Goal: Task Accomplishment & Management: Manage account settings

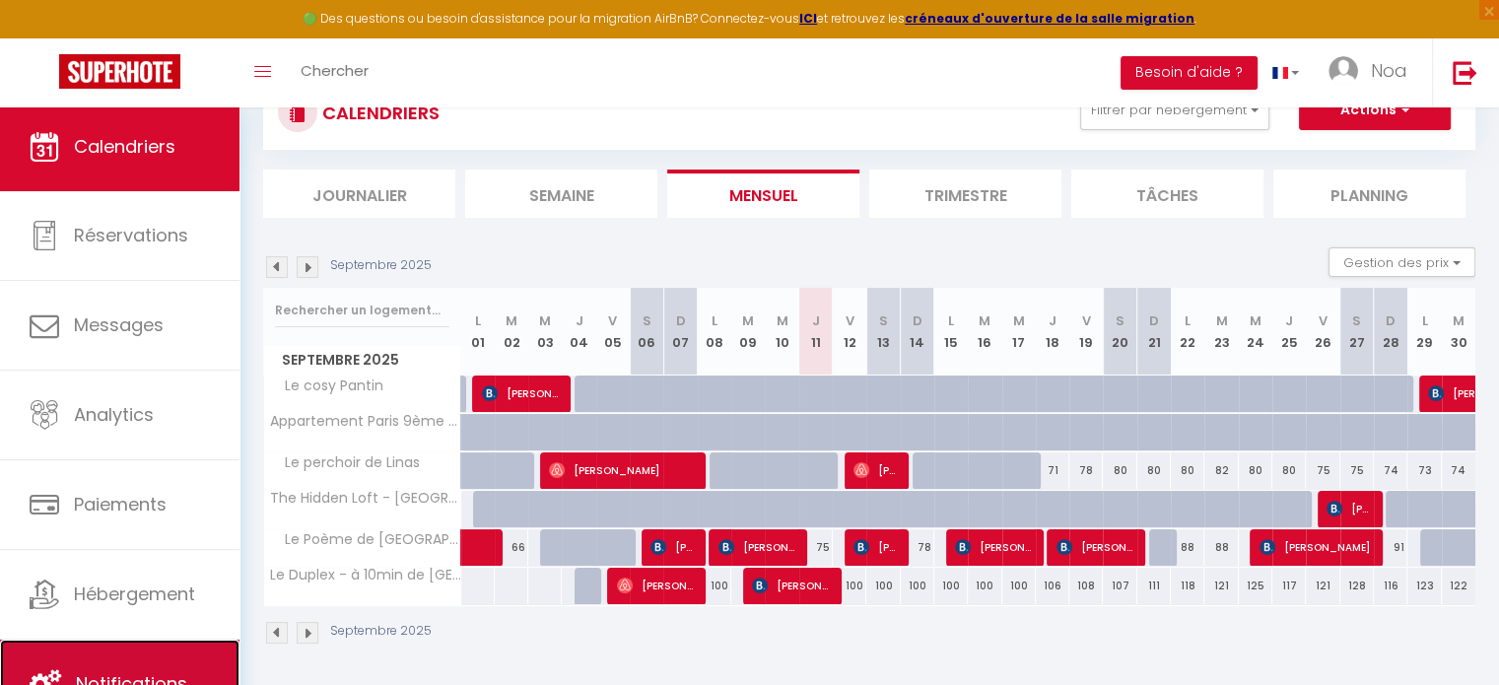
click at [145, 660] on link "Notifications" at bounding box center [119, 683] width 239 height 89
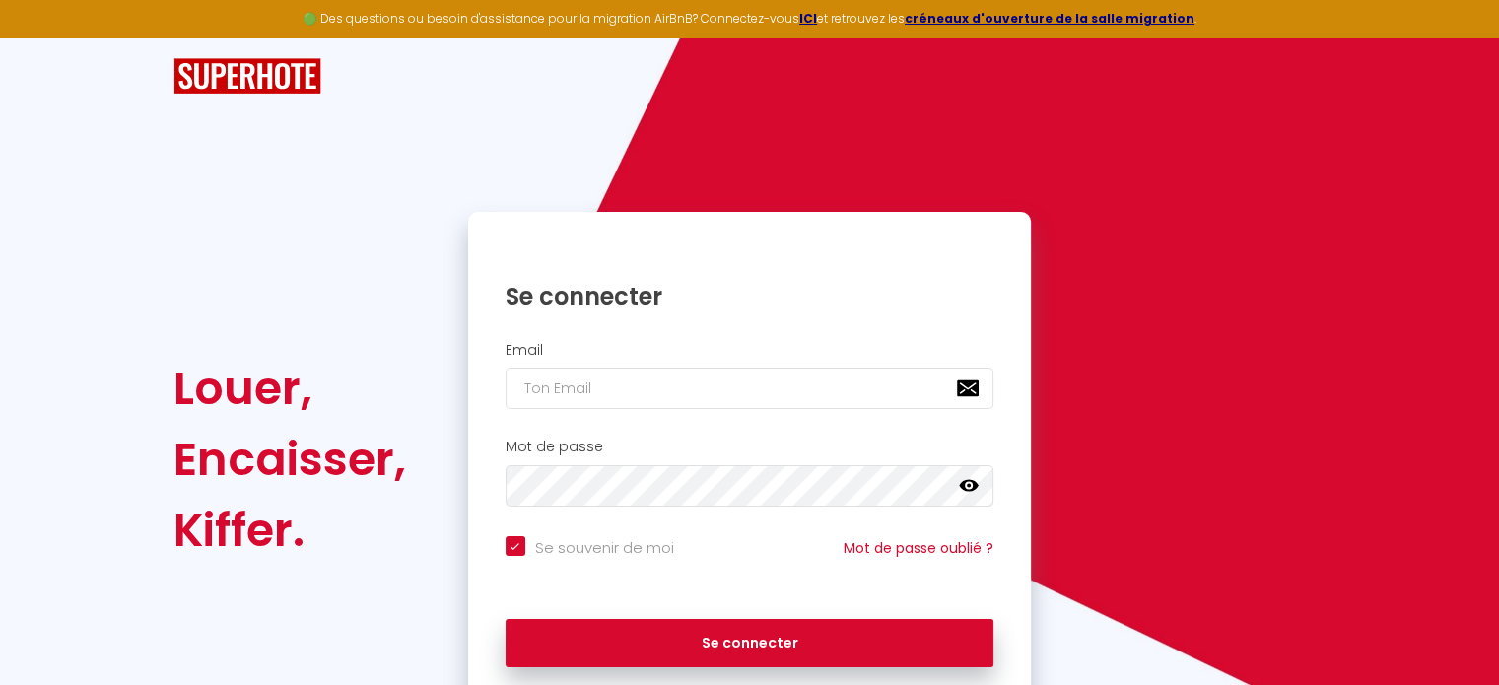
checkbox input "true"
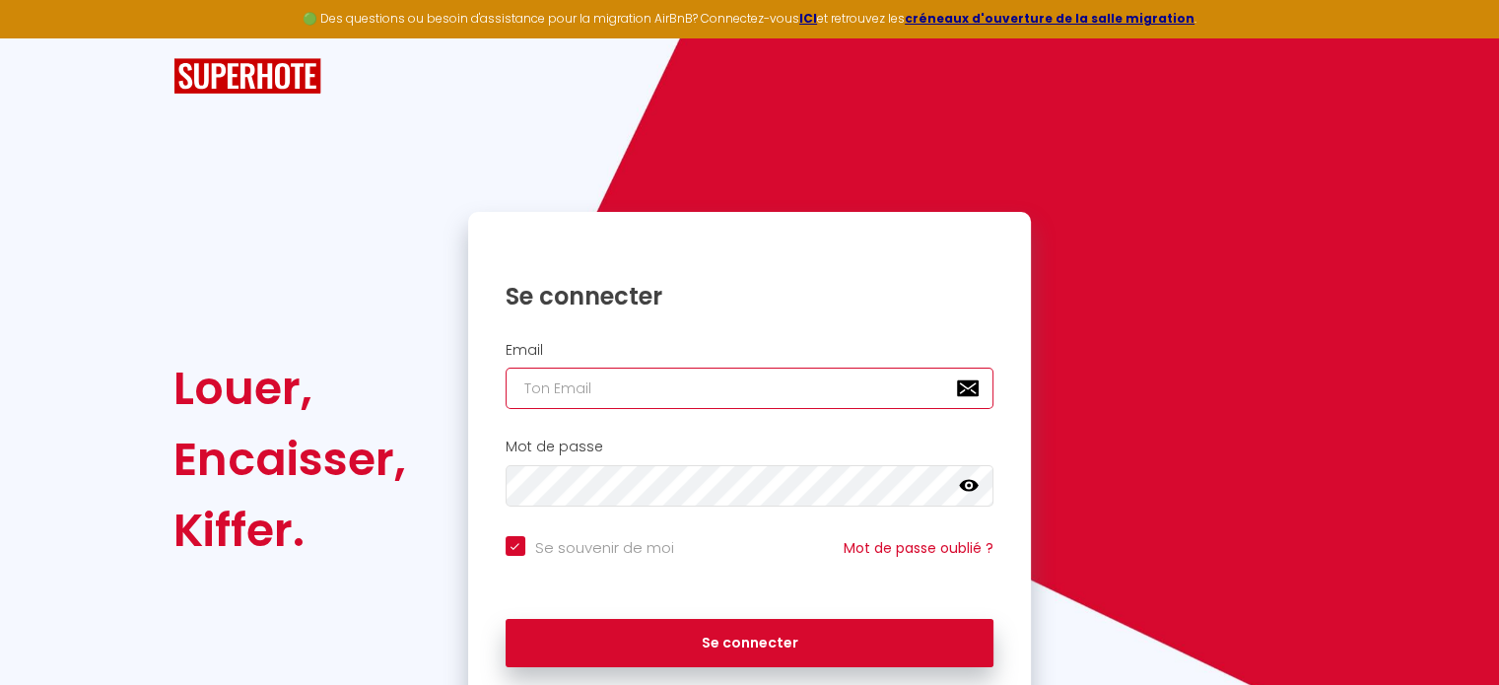
click at [670, 400] on input "email" at bounding box center [749, 388] width 489 height 41
type input "go"
checkbox input "true"
type input "gon"
checkbox input "true"
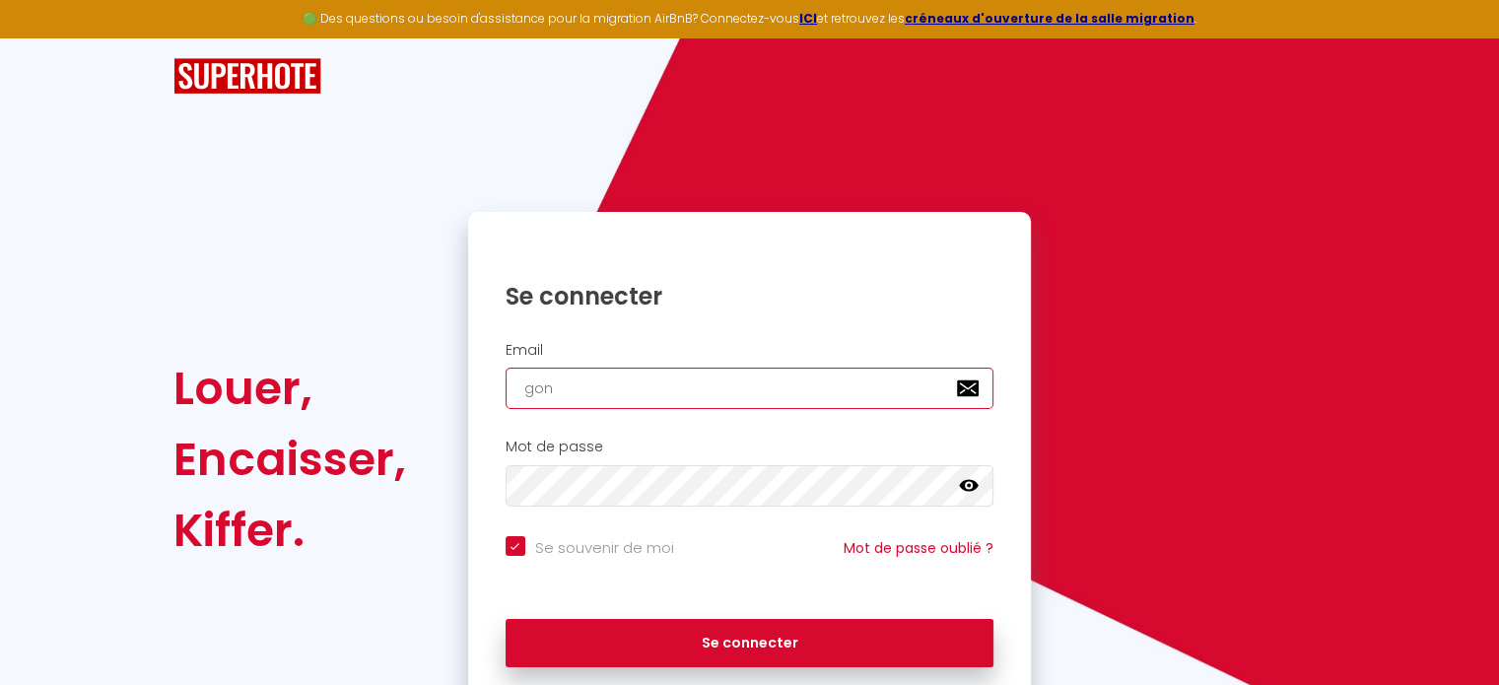
type input "gont"
checkbox input "true"
type input "gonth"
checkbox input "true"
type input "gonthi"
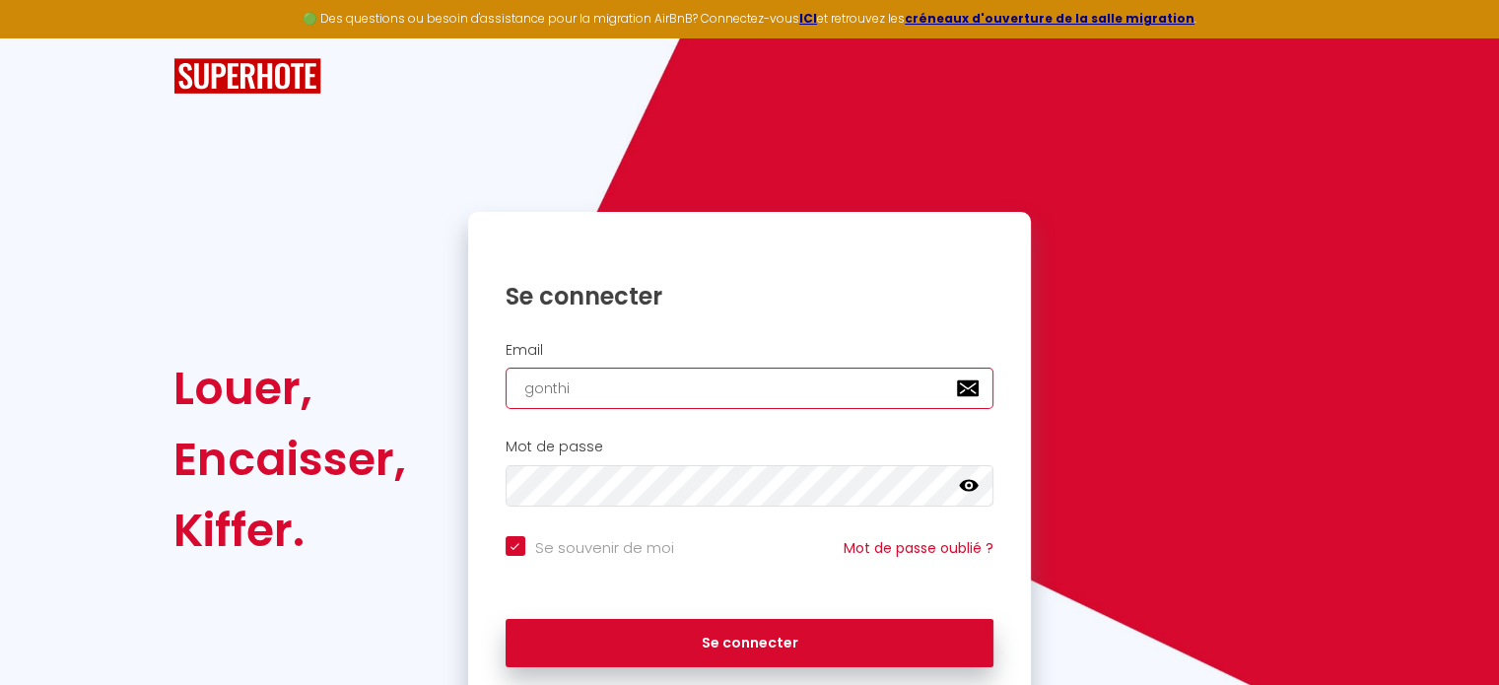
checkbox input "true"
type input "gonthie"
checkbox input "true"
type input "gonthier"
checkbox input "true"
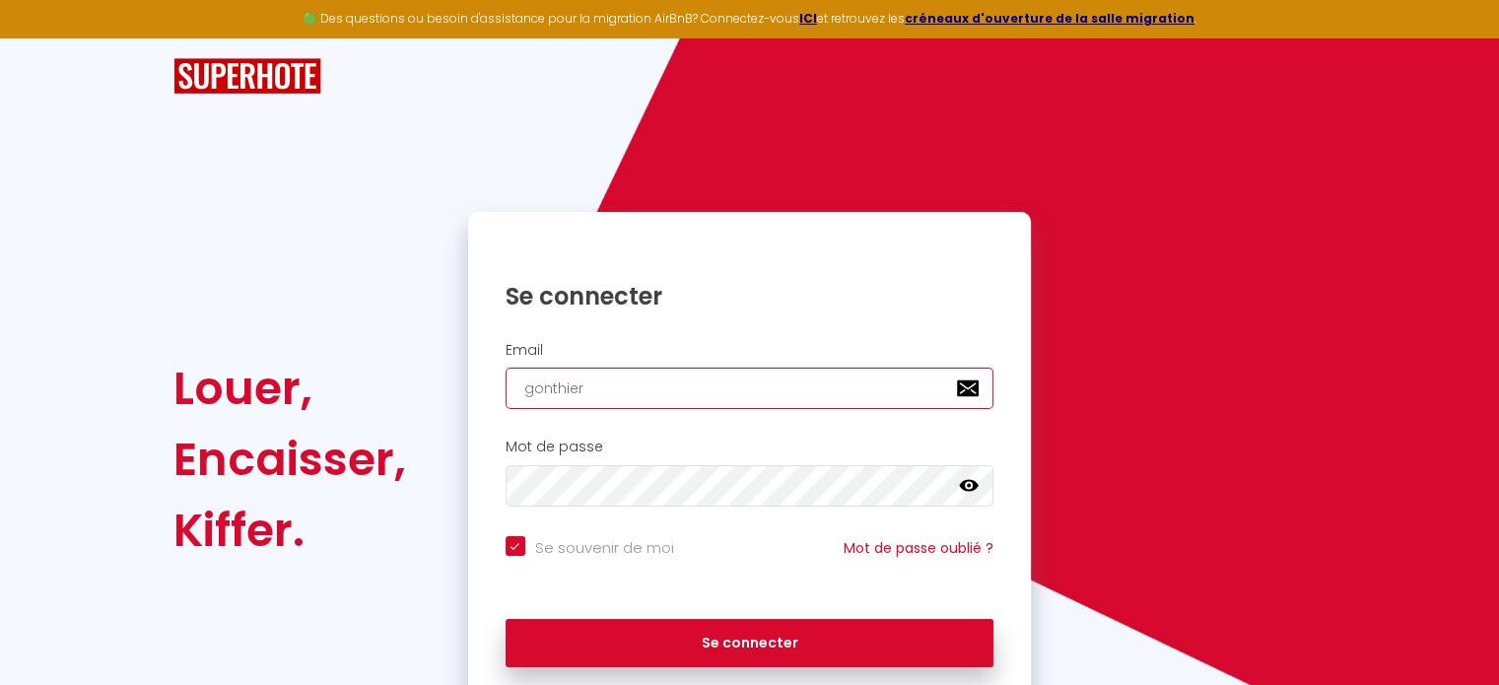
type input "gonthier."
checkbox input "true"
type input "gonthier.n"
checkbox input "true"
type input "[DOMAIN_NAME]"
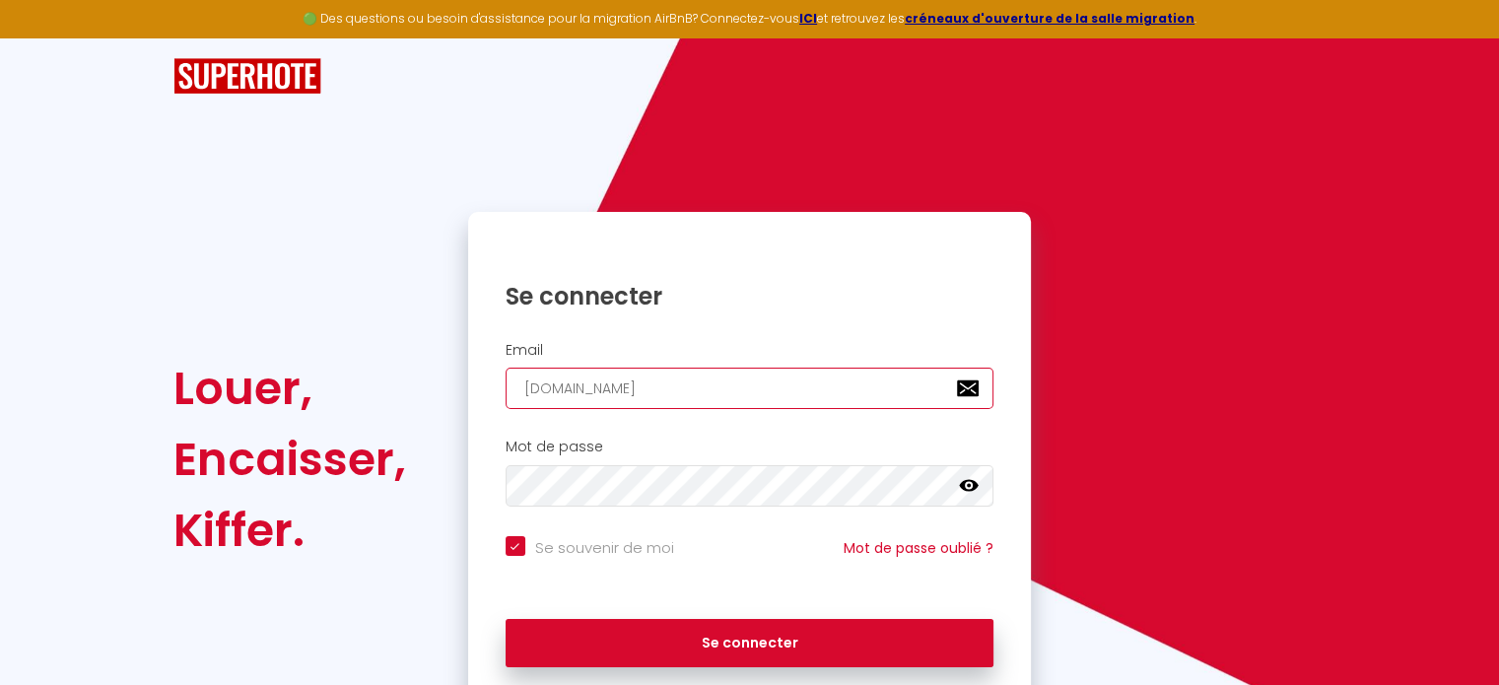
checkbox input "true"
type input "gonthier.noa"
checkbox input "true"
type input "gonthier.noa1"
checkbox input "true"
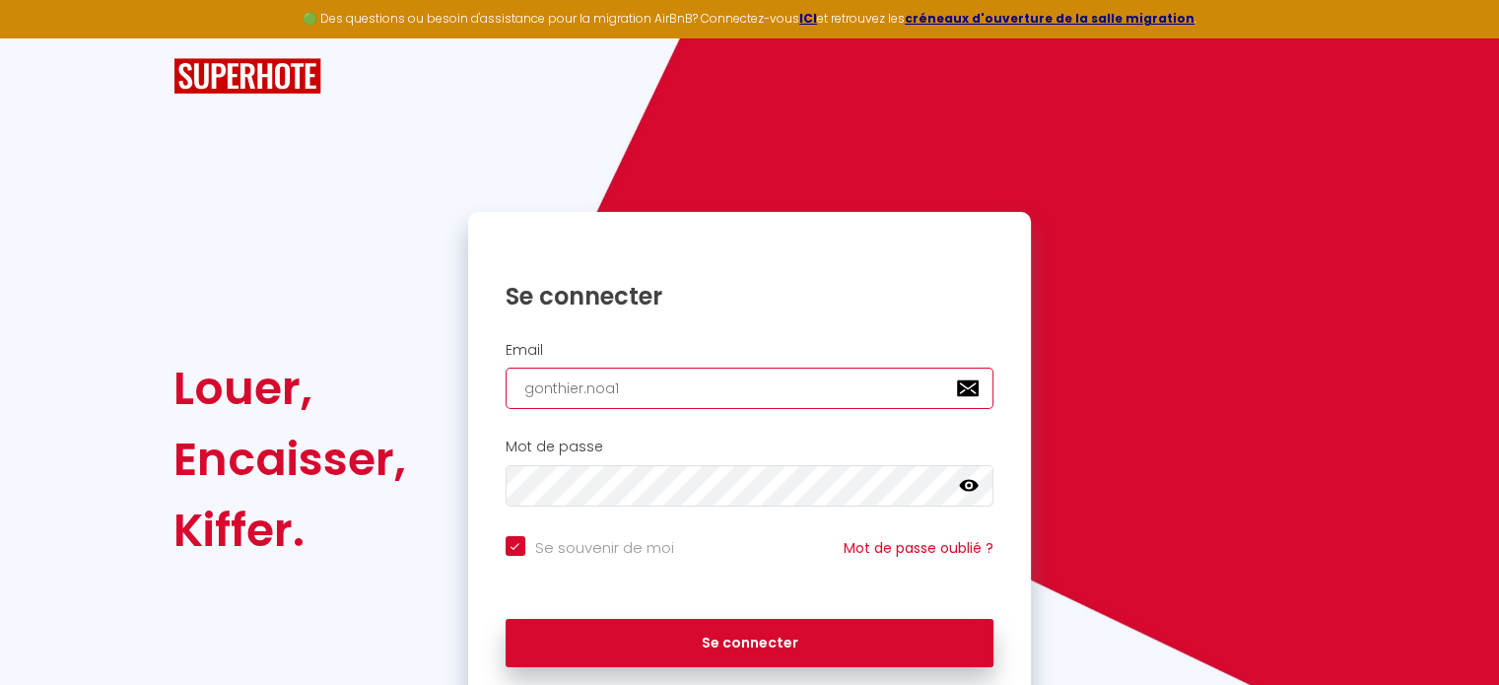
type input "gonthier.noa14"
checkbox input "true"
type input "gonthier.noa14@"
checkbox input "true"
type input "gonthier.noa14@g"
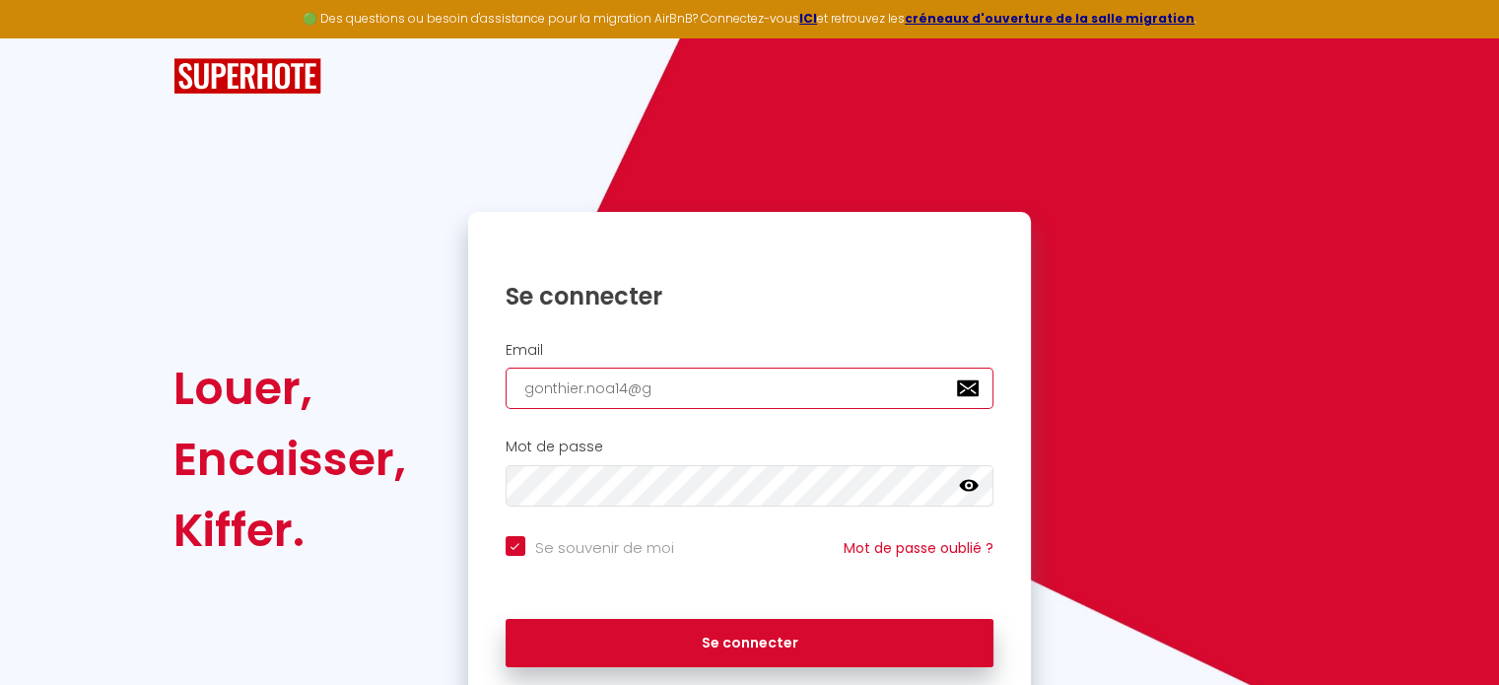
checkbox input "true"
type input "gonthier.noa14@gm"
checkbox input "true"
type input "gonthier.noa14@gma"
checkbox input "true"
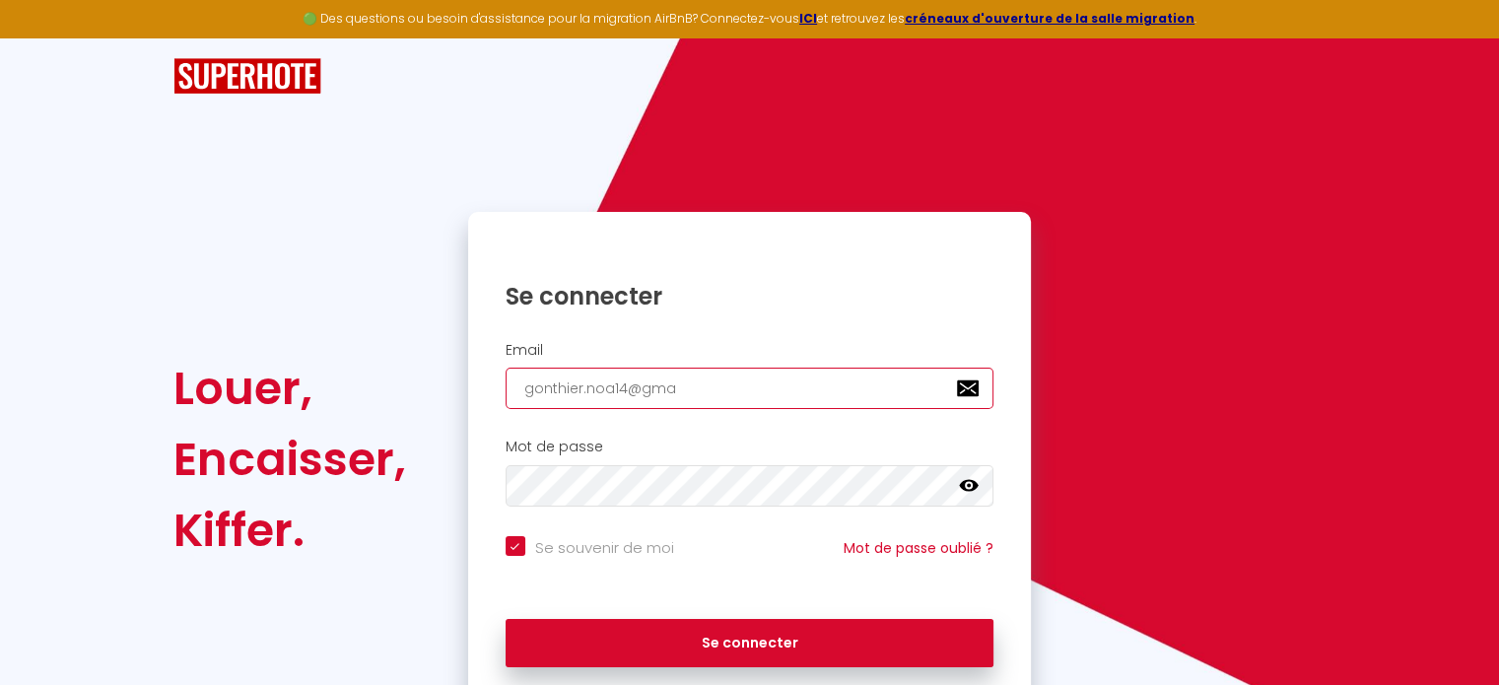
type input "gonthier.noa14@gmai"
checkbox input "true"
type input "[EMAIL_ADDRESS]"
checkbox input "true"
type input "[EMAIL_ADDRESS]."
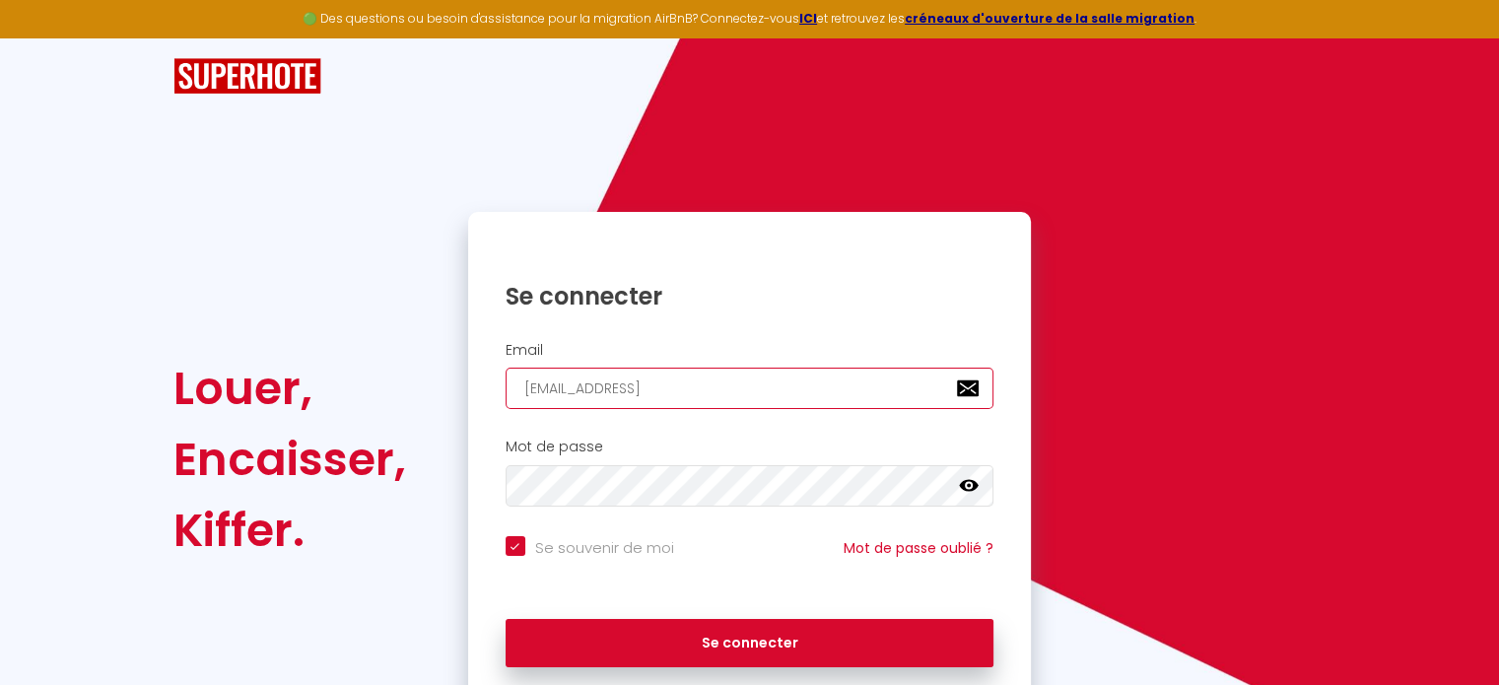
checkbox input "true"
type input "gonthier.noa14@gmail.c"
checkbox input "true"
type input "[EMAIL_ADDRESS][DOMAIN_NAME]"
checkbox input "true"
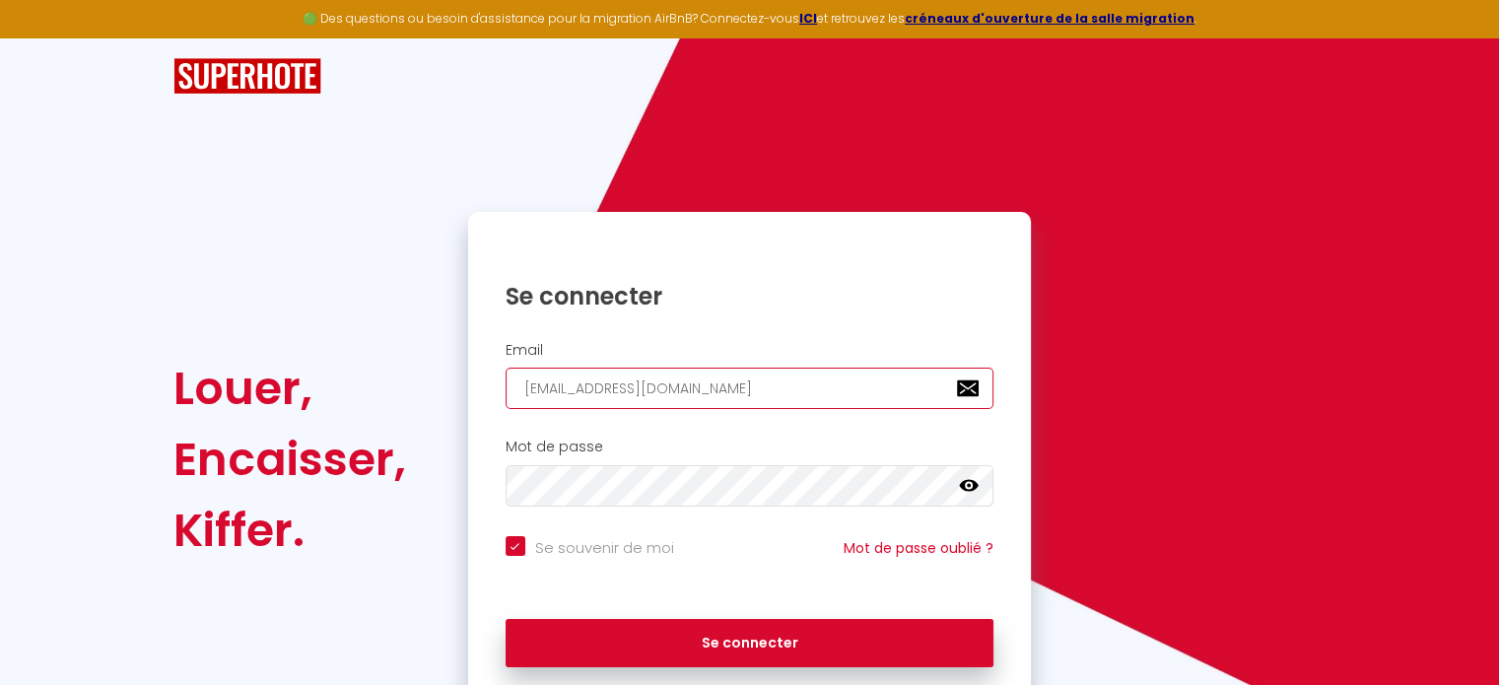
type input "[EMAIL_ADDRESS][DOMAIN_NAME]"
checkbox input "true"
type input "[EMAIL_ADDRESS][DOMAIN_NAME]"
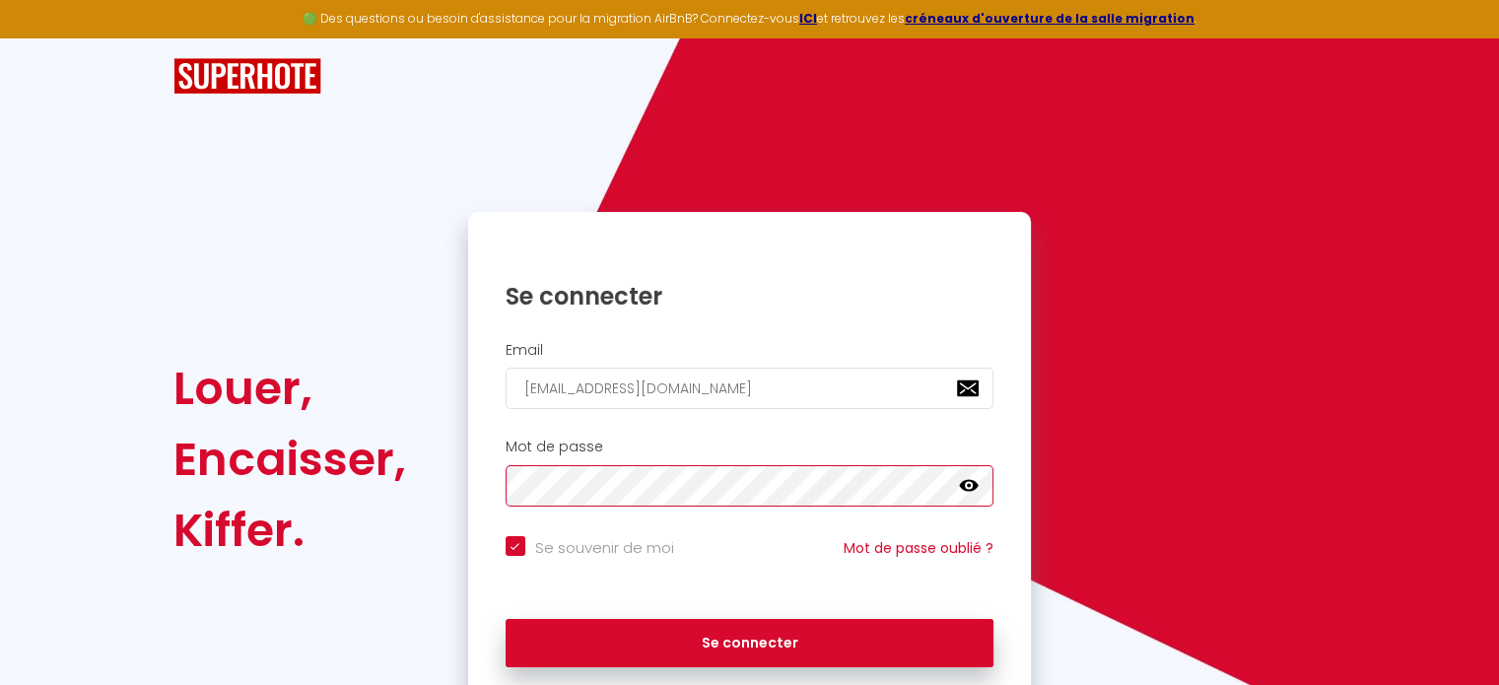
click at [505, 619] on button "Se connecter" at bounding box center [749, 643] width 489 height 49
checkbox input "true"
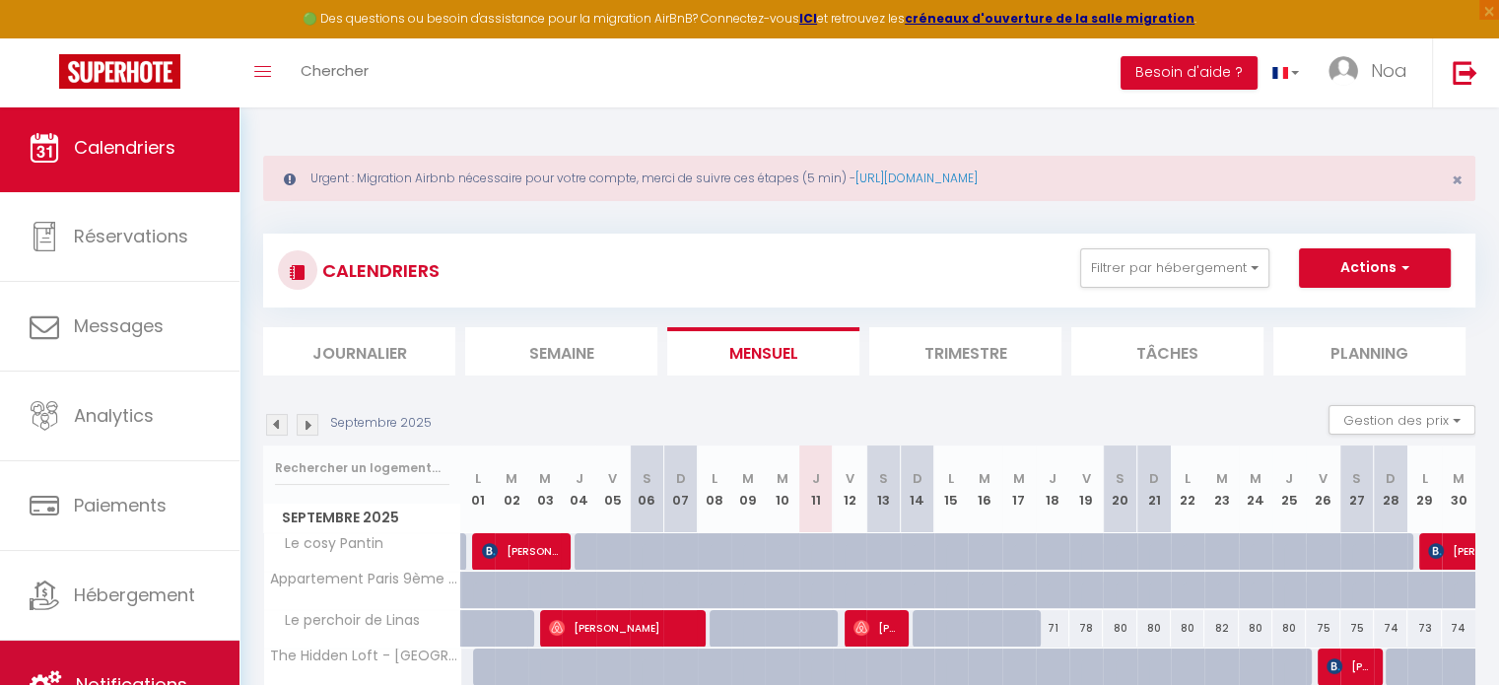
scroll to position [5, 0]
click at [117, 661] on link "Notifications" at bounding box center [119, 683] width 239 height 89
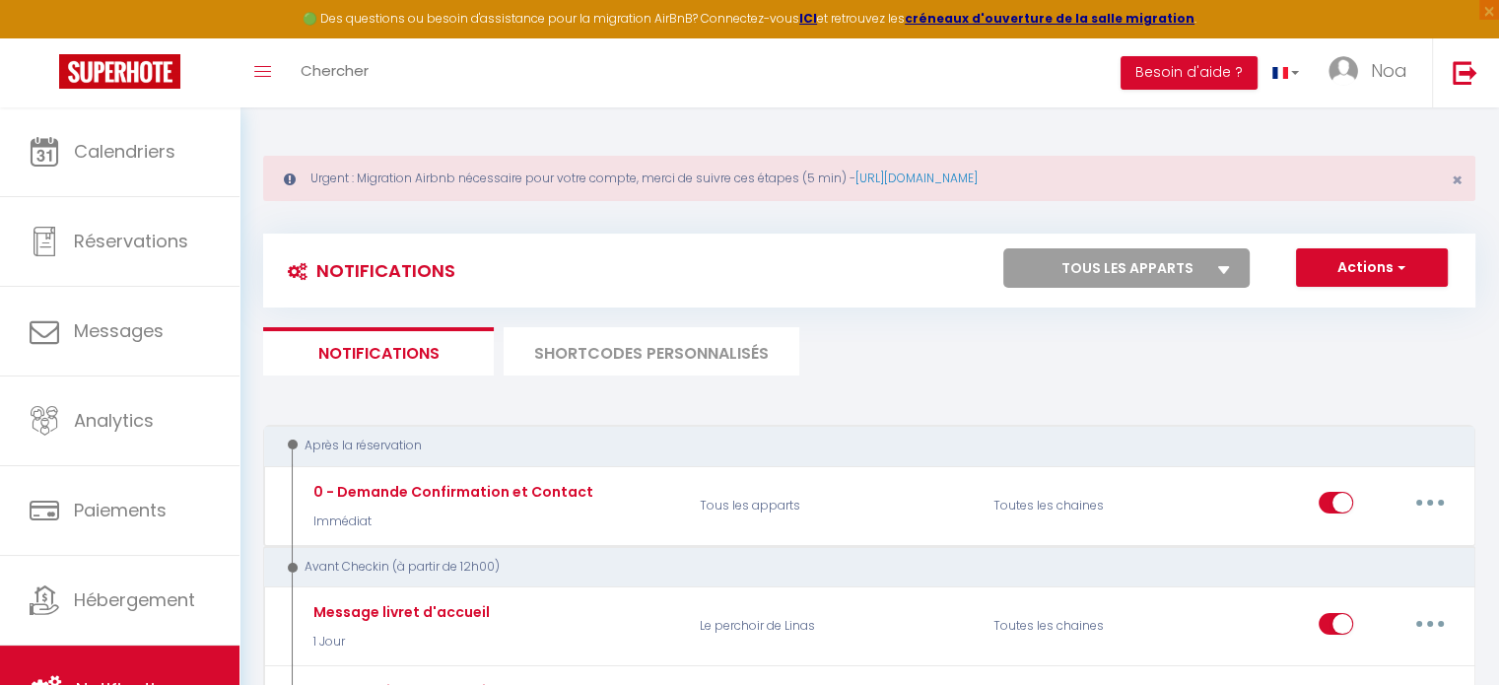
select select
checkbox input "false"
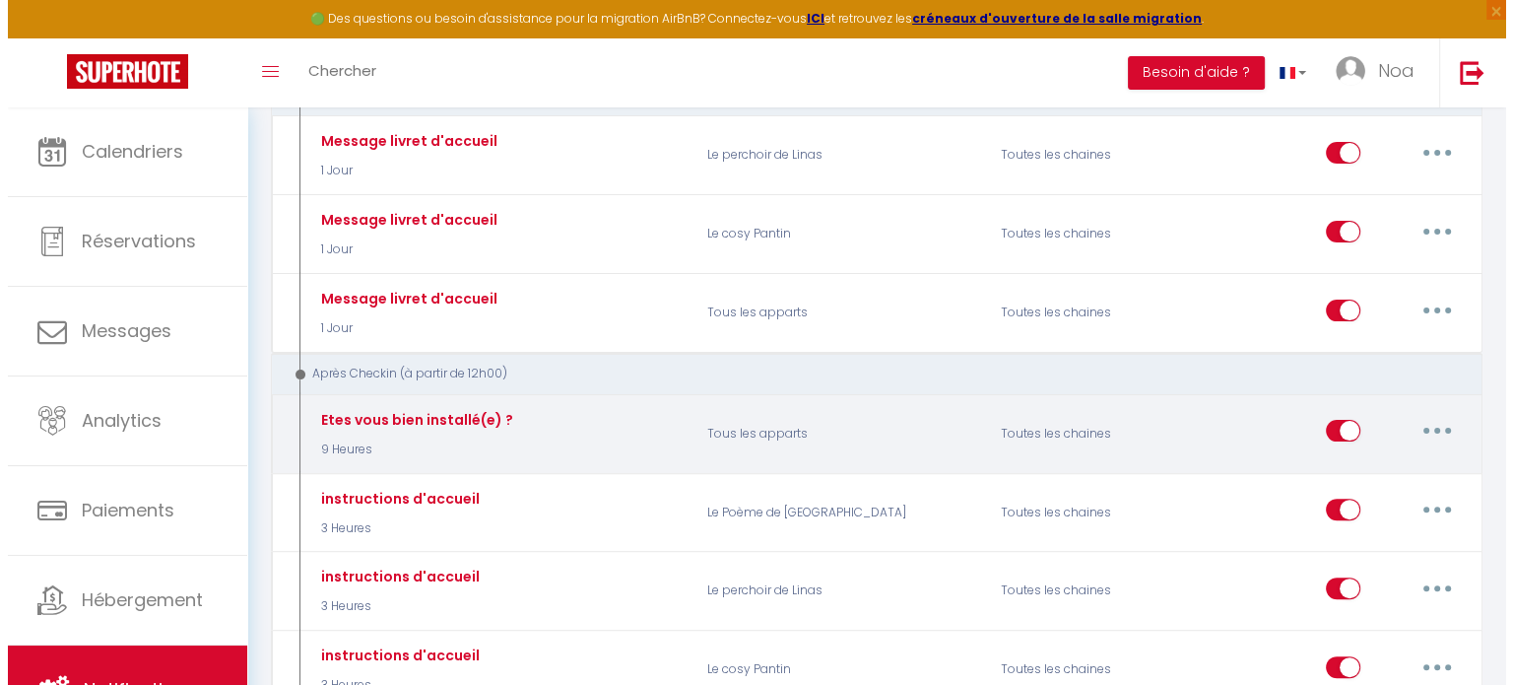
scroll to position [591, 0]
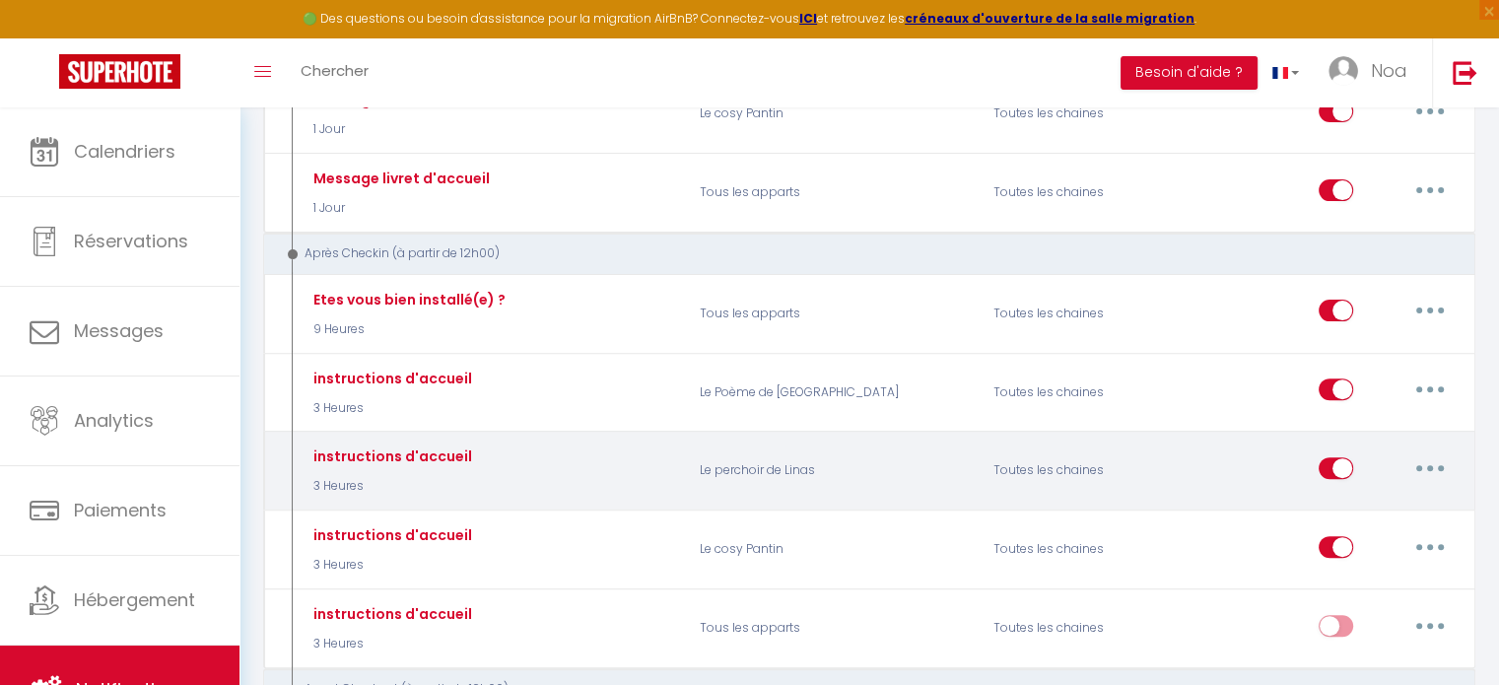
click at [1425, 465] on button "button" at bounding box center [1429, 468] width 55 height 32
click at [1371, 506] on link "Editer" at bounding box center [1378, 512] width 146 height 33
type input "instructions d'accueil"
select select "3"
select select "3 Heures"
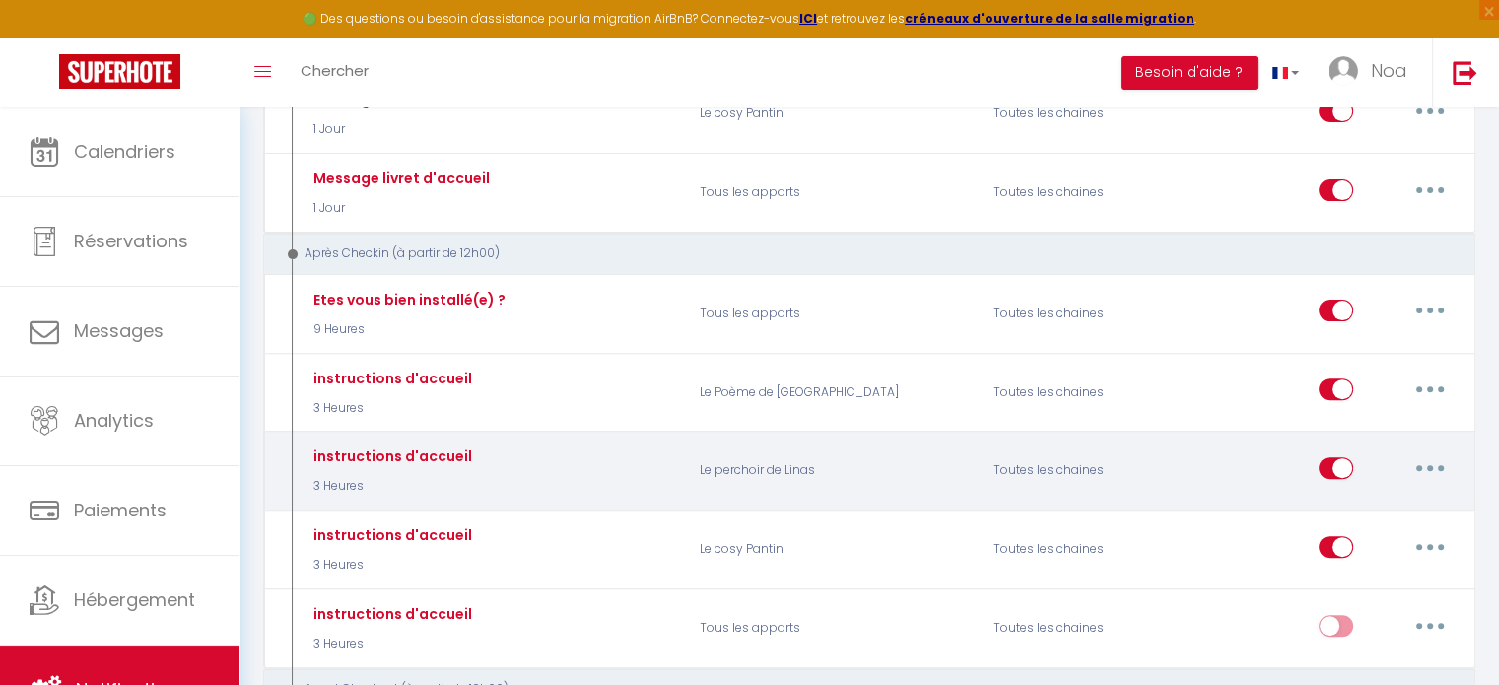
select select
checkbox input "true"
checkbox input "false"
radio input "true"
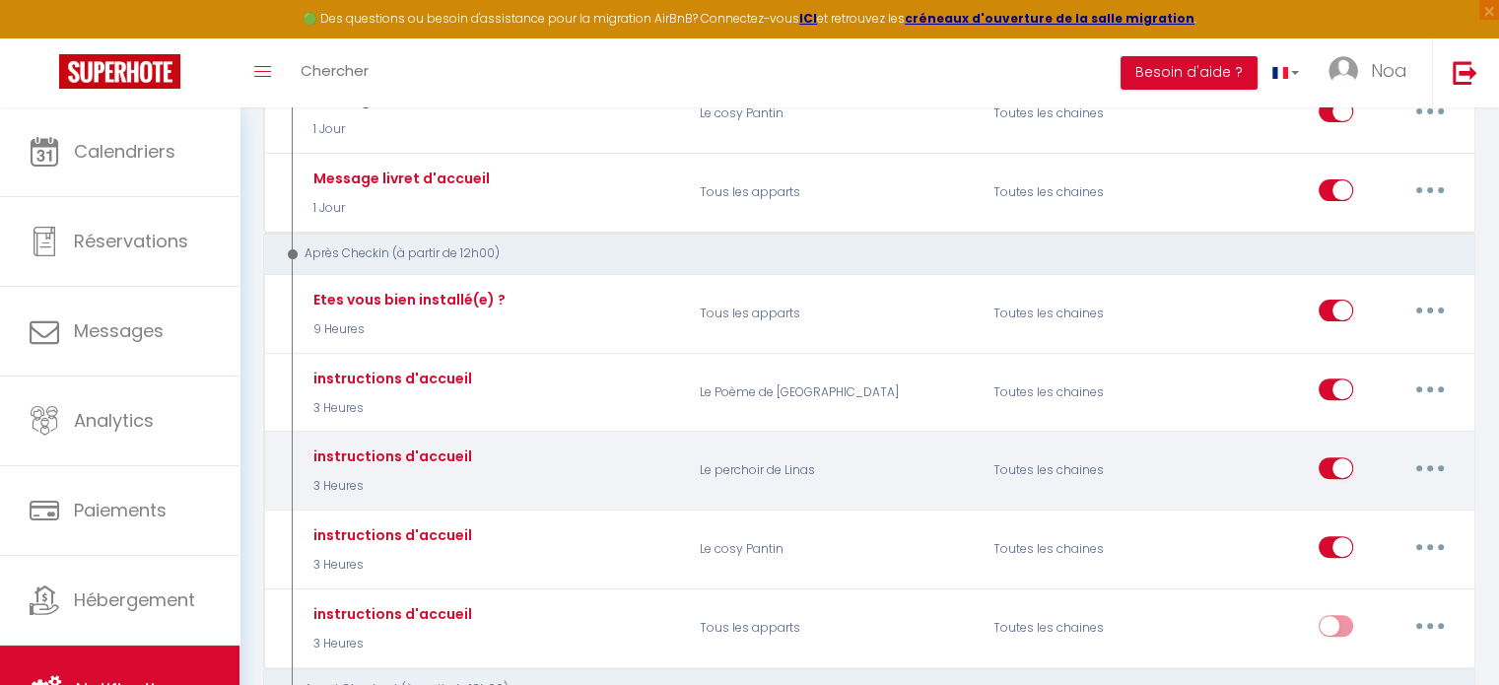
type input "instructions d'accueil"
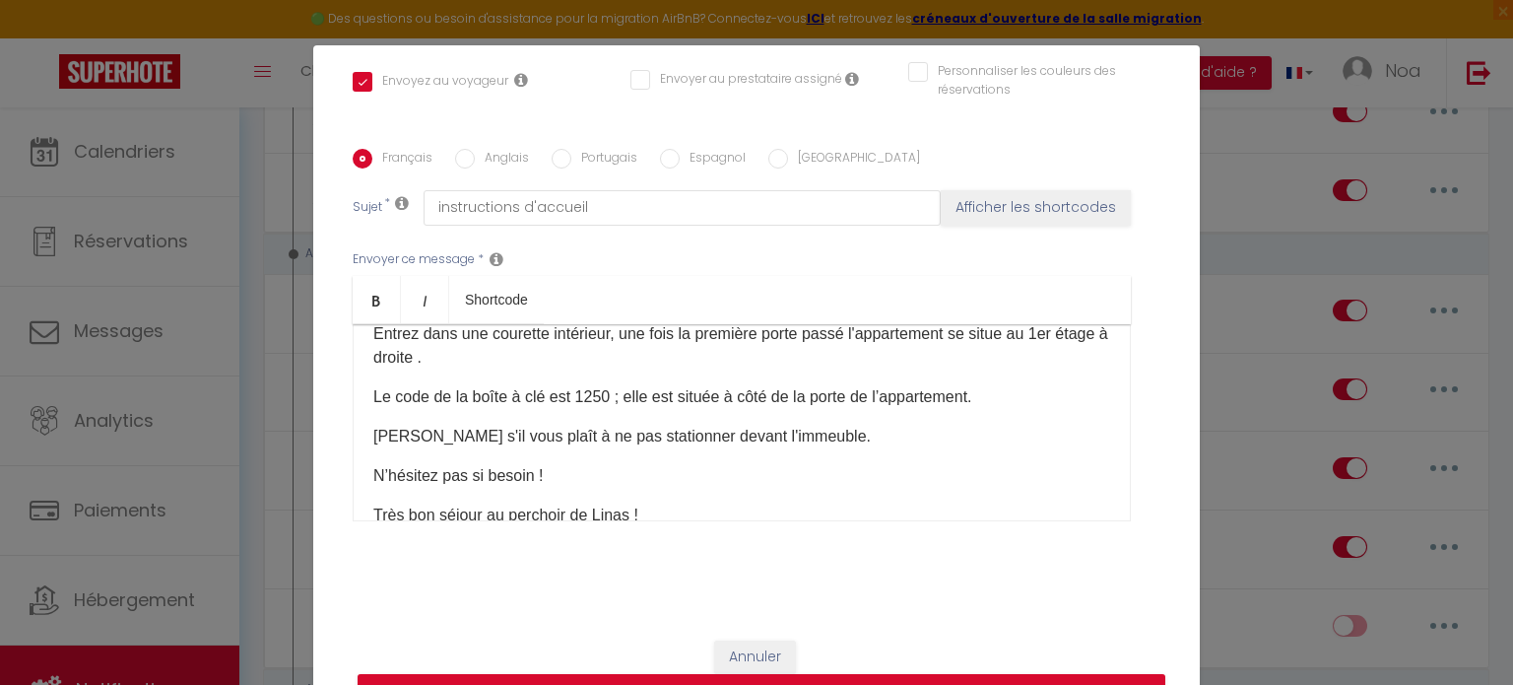
scroll to position [197, 0]
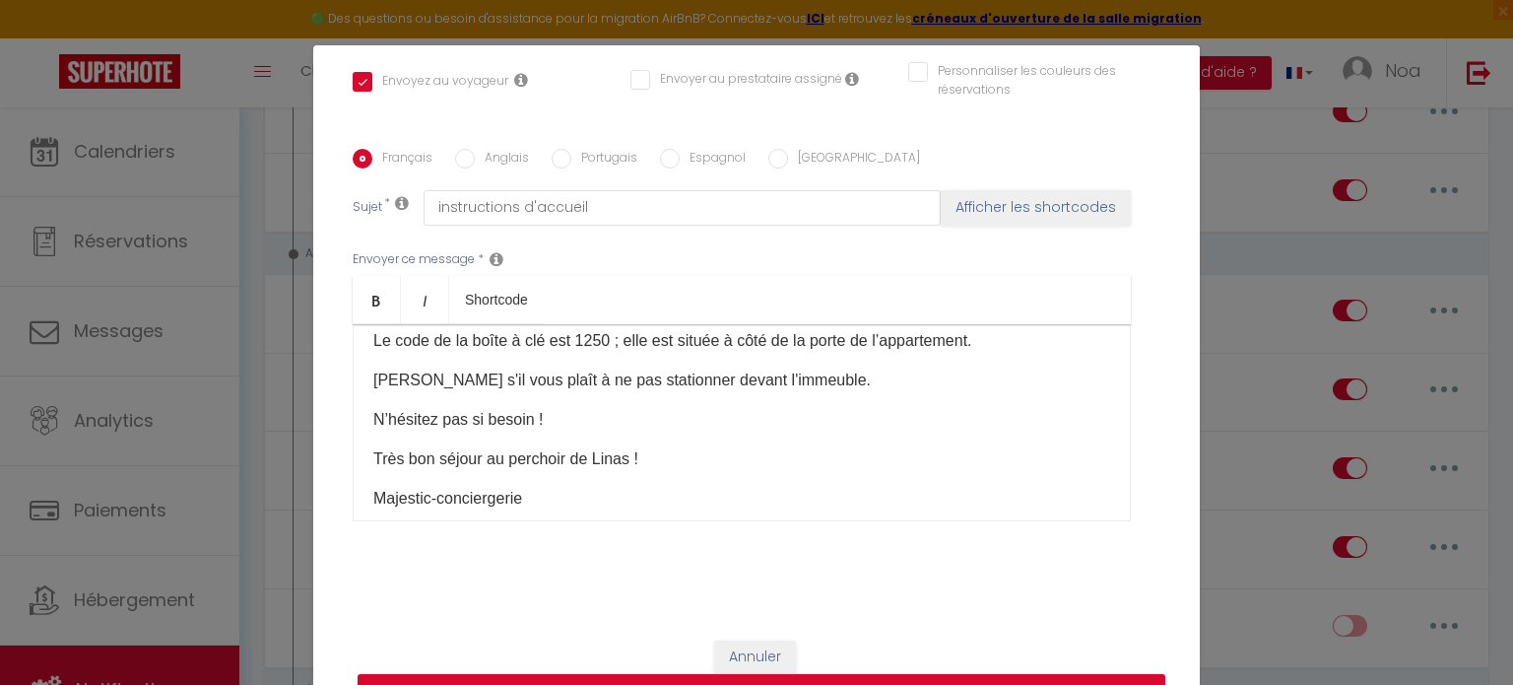
click at [1310, 442] on div "Modifier la notification × Titre * instructions d'accueil Pour cet hébergement …" at bounding box center [756, 342] width 1513 height 685
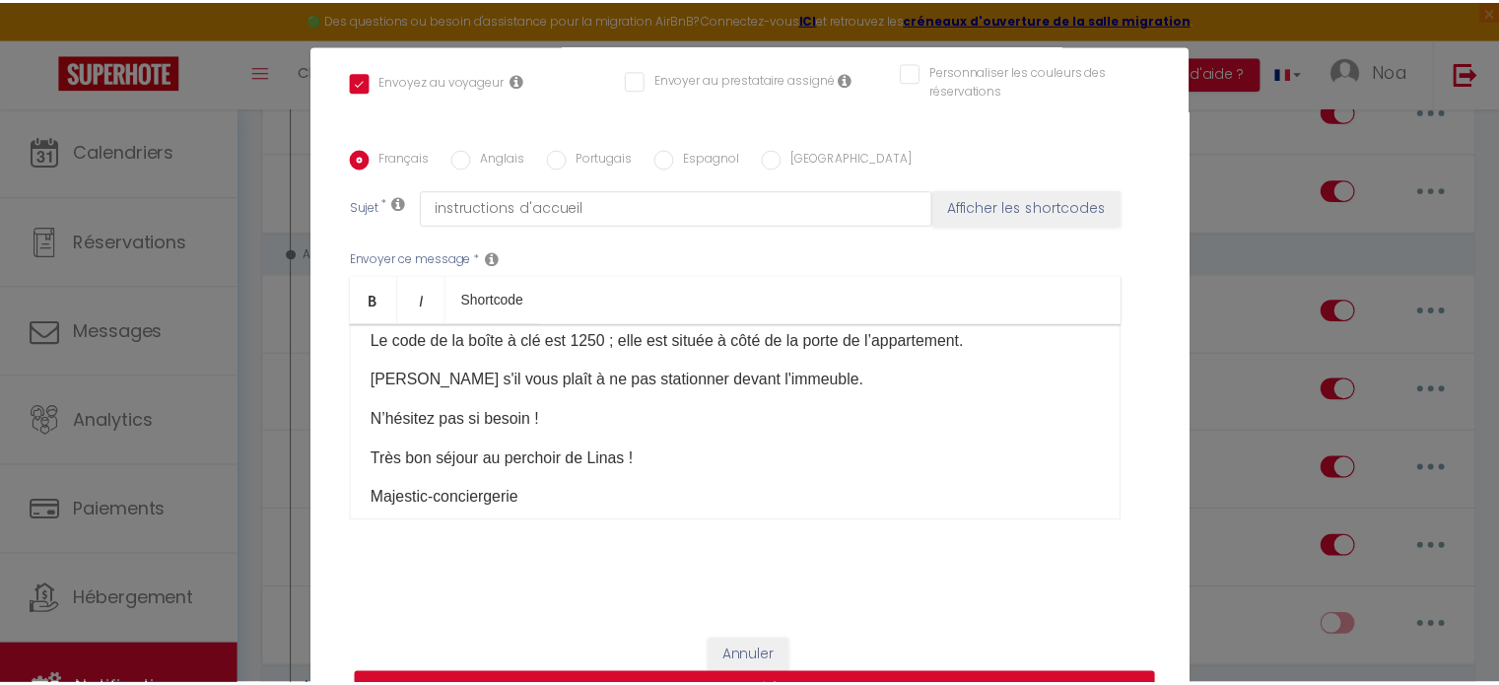
scroll to position [0, 0]
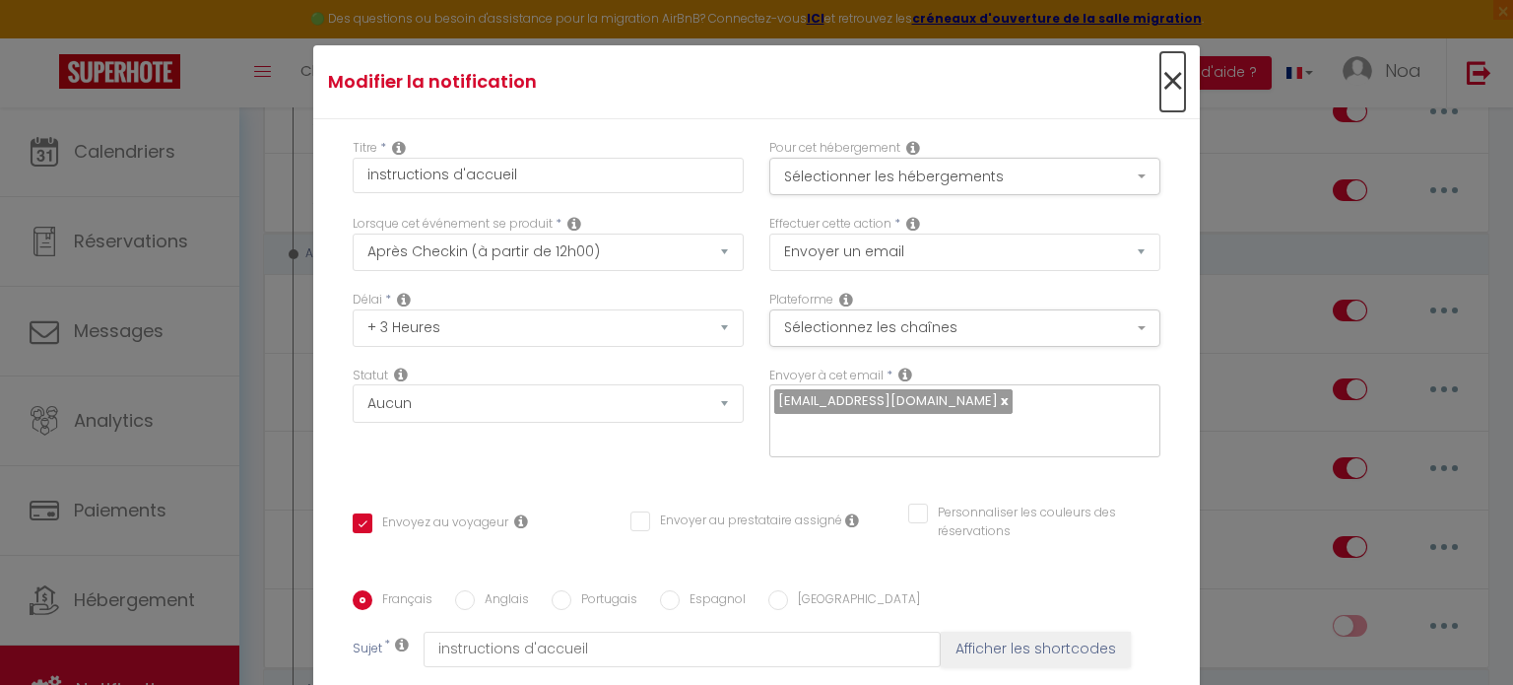
click at [1161, 77] on span "×" at bounding box center [1173, 81] width 25 height 59
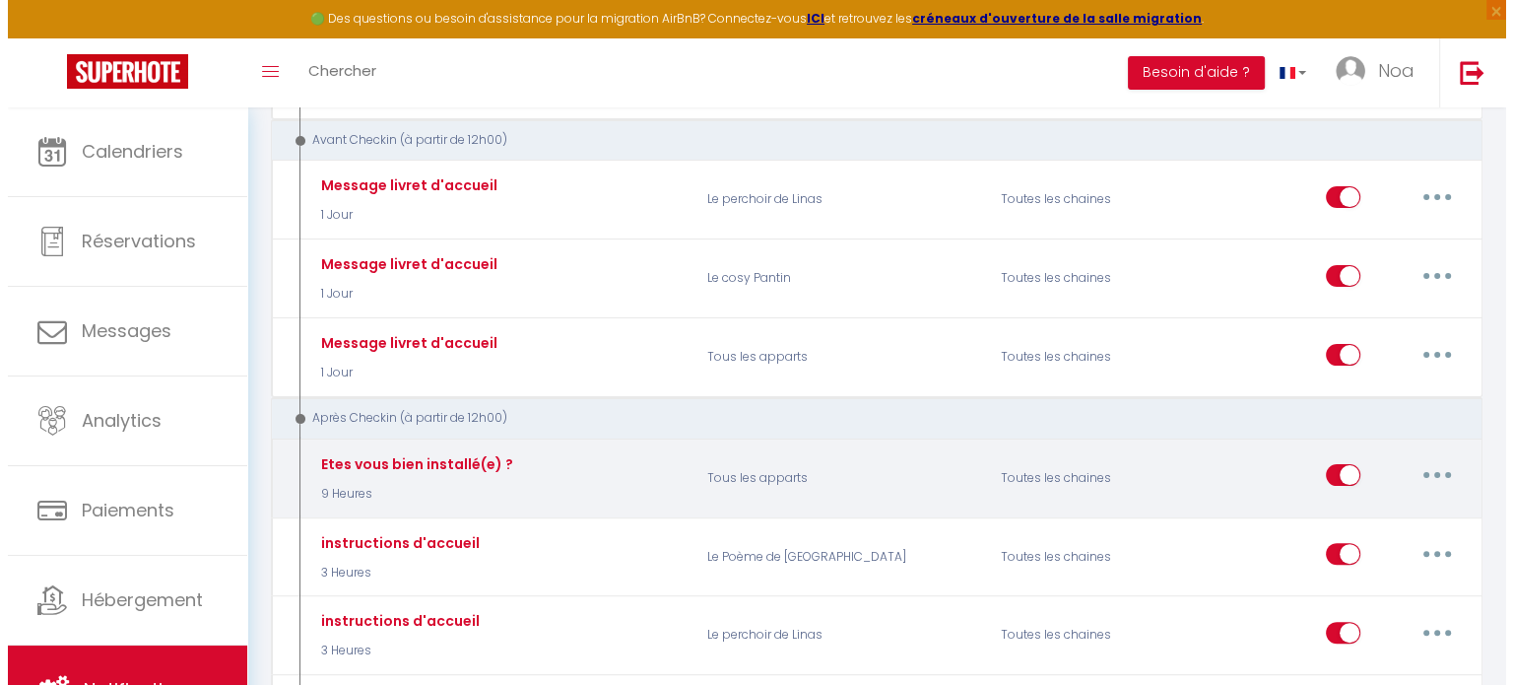
scroll to position [394, 0]
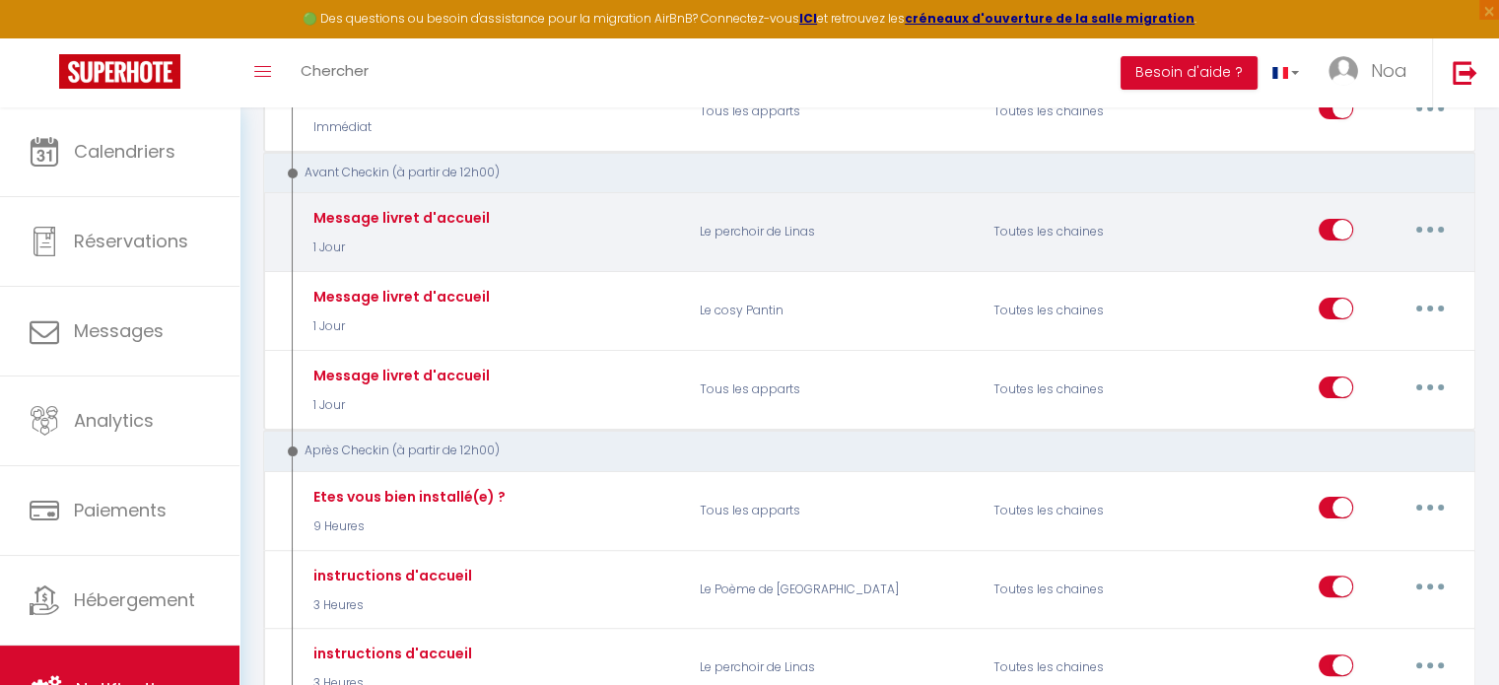
click at [1446, 227] on button "button" at bounding box center [1429, 230] width 55 height 32
click at [1404, 261] on link "Editer" at bounding box center [1378, 273] width 146 height 33
type input "Message livret d'accueil"
select select "2"
select select "1 Jour"
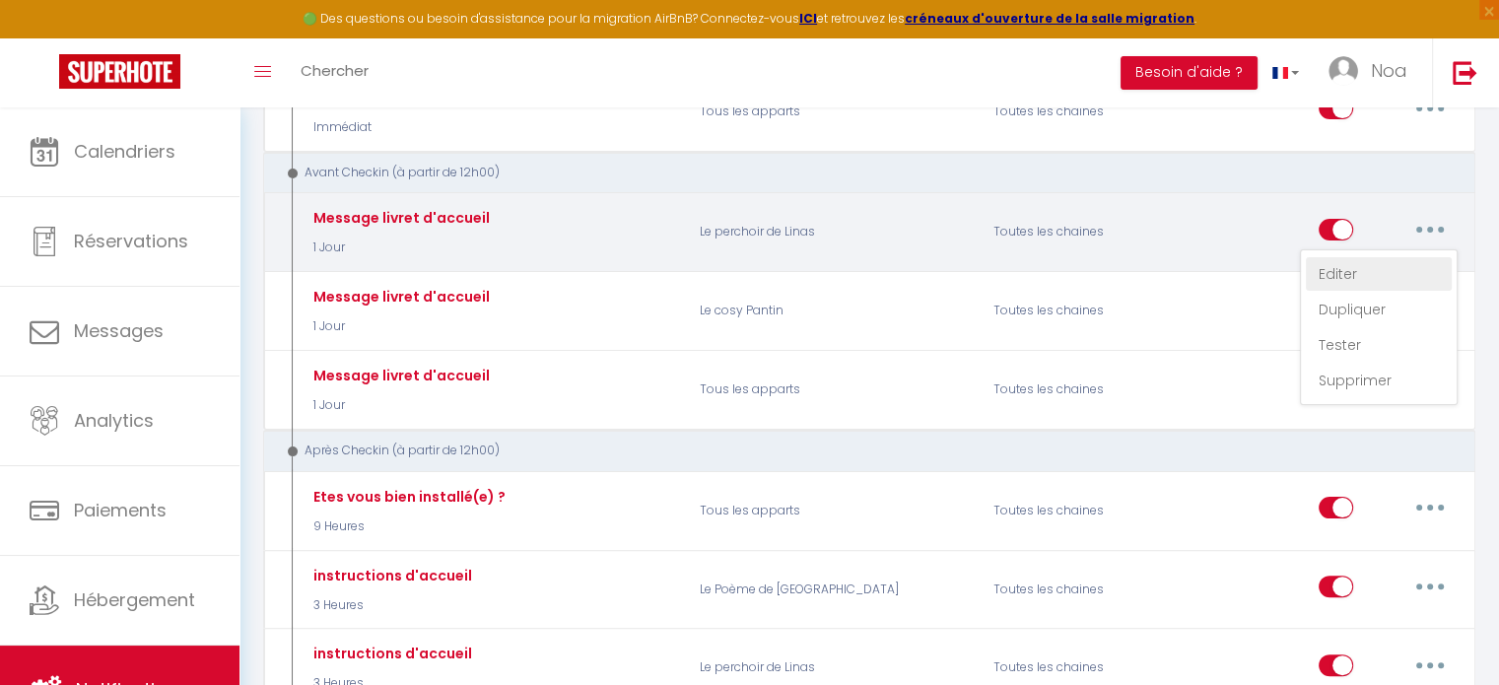
checkbox input "true"
checkbox input "false"
type input "Message livret d'accueil"
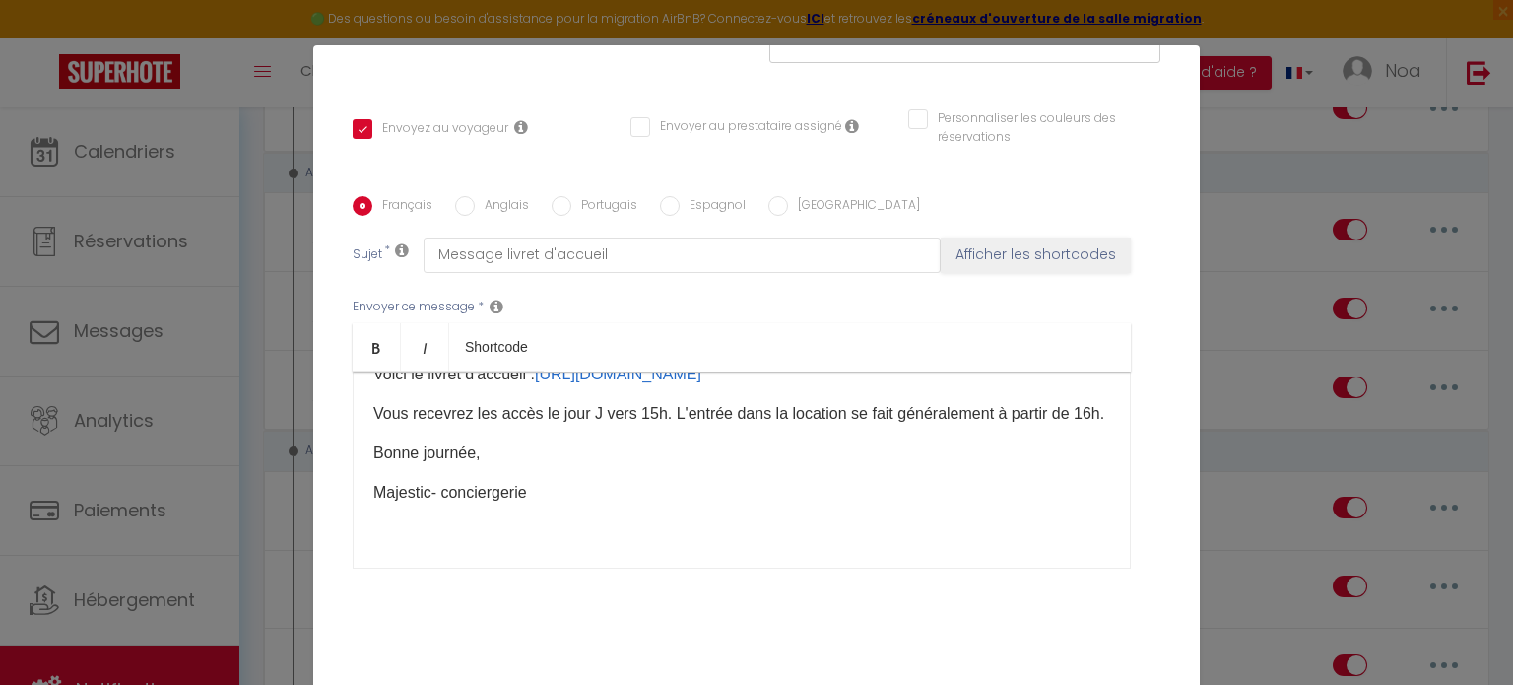
scroll to position [0, 0]
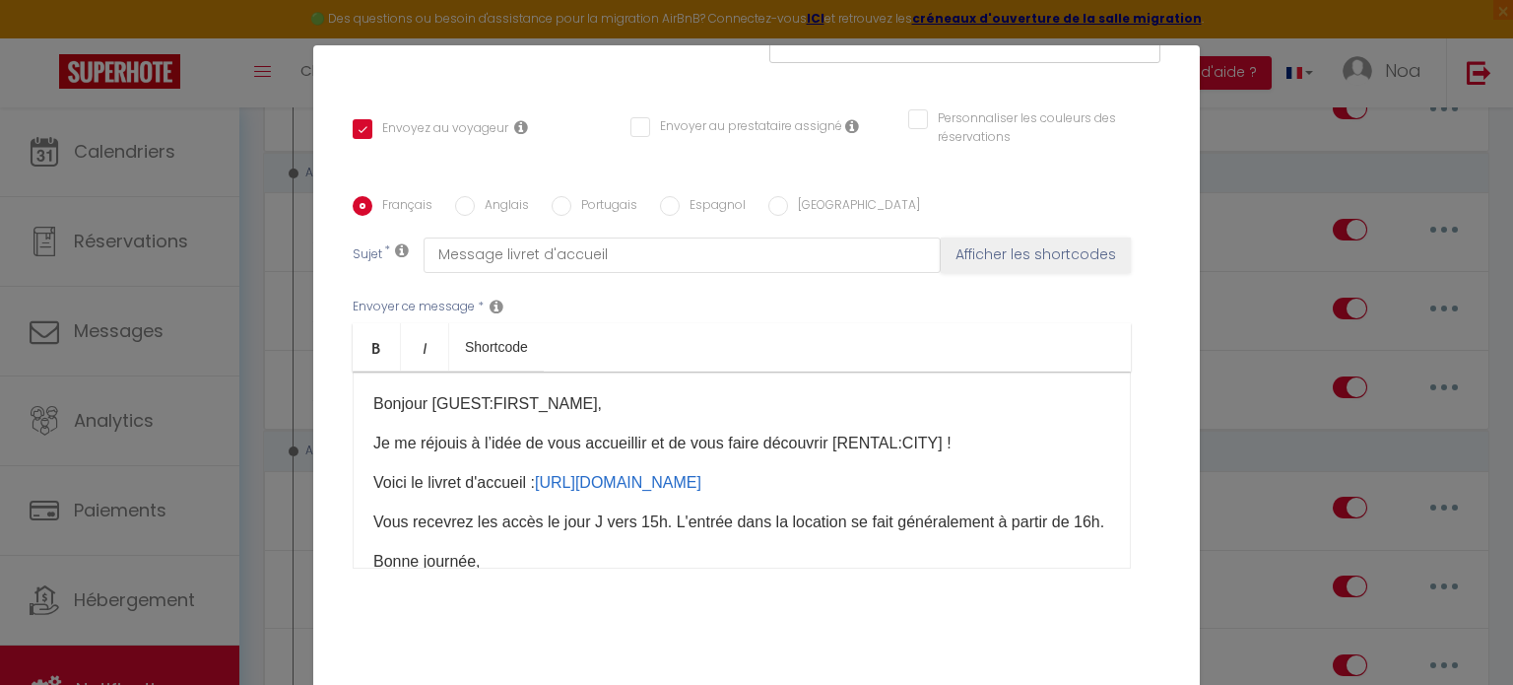
click at [656, 534] on p "Vous recevrez les accès le jour J vers 15h. L'entrée dans la location se fait g…" at bounding box center [741, 522] width 737 height 24
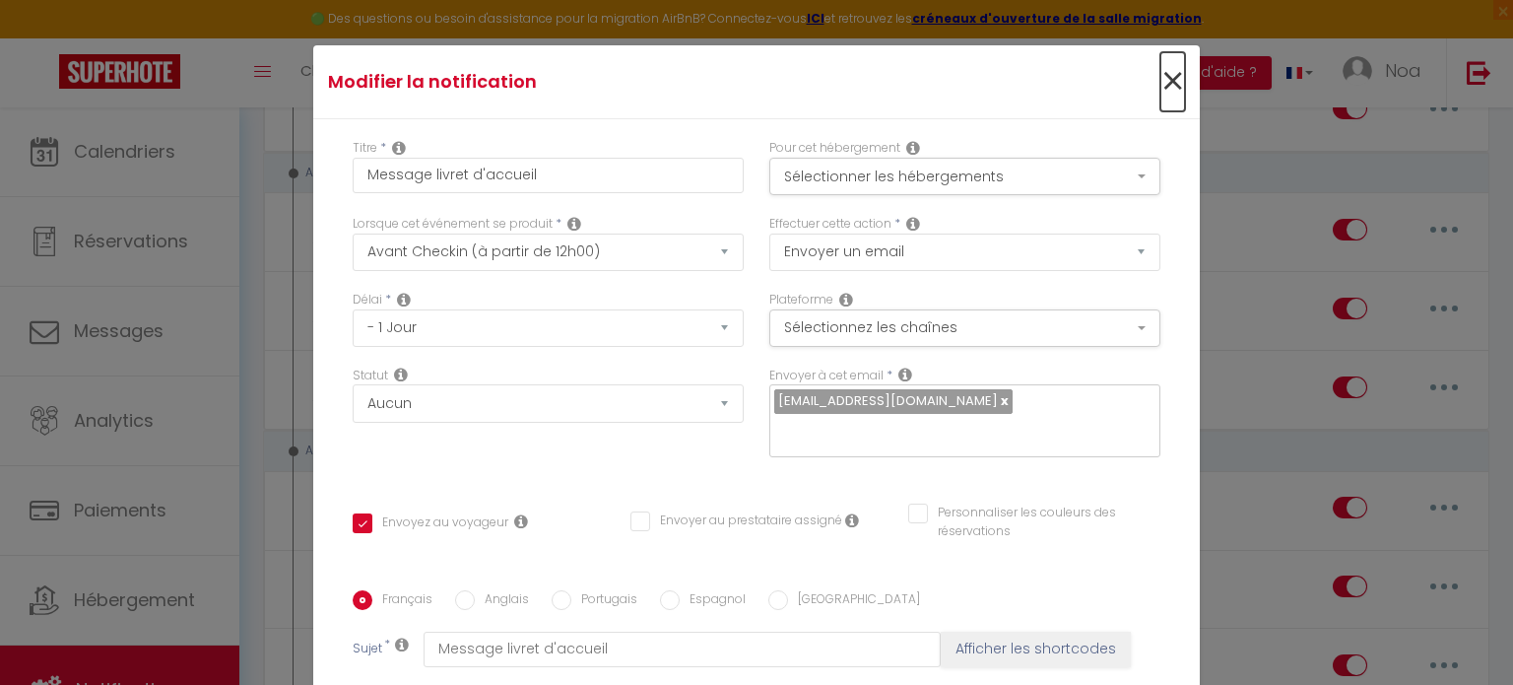
click at [1161, 74] on span "×" at bounding box center [1173, 81] width 25 height 59
